Goal: Find specific page/section: Find specific page/section

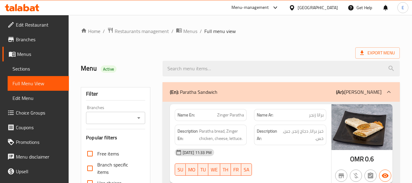
click at [327, 5] on div "[GEOGRAPHIC_DATA]" at bounding box center [317, 7] width 40 height 7
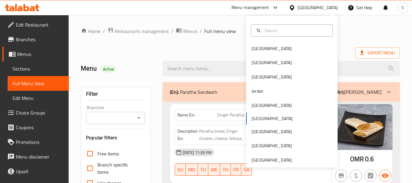
click at [265, 164] on div "[GEOGRAPHIC_DATA] [GEOGRAPHIC_DATA] [GEOGRAPHIC_DATA] [GEOGRAPHIC_DATA] [GEOGRA…" at bounding box center [291, 91] width 91 height 151
click at [268, 161] on div "[GEOGRAPHIC_DATA]" at bounding box center [271, 159] width 40 height 7
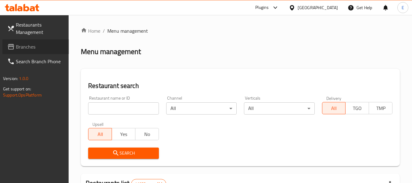
click at [21, 50] on span "Branches" at bounding box center [40, 46] width 48 height 7
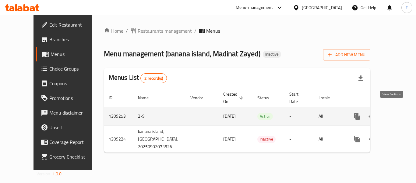
click at [398, 112] on icon "enhanced table" at bounding box center [401, 115] width 7 height 7
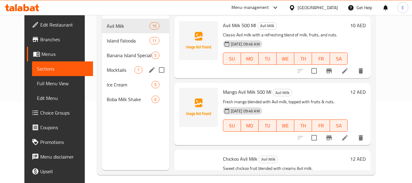
scroll to position [85, 0]
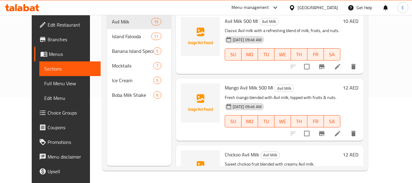
click at [48, 40] on span "Branches" at bounding box center [72, 39] width 48 height 7
